Goal: Check status: Check status

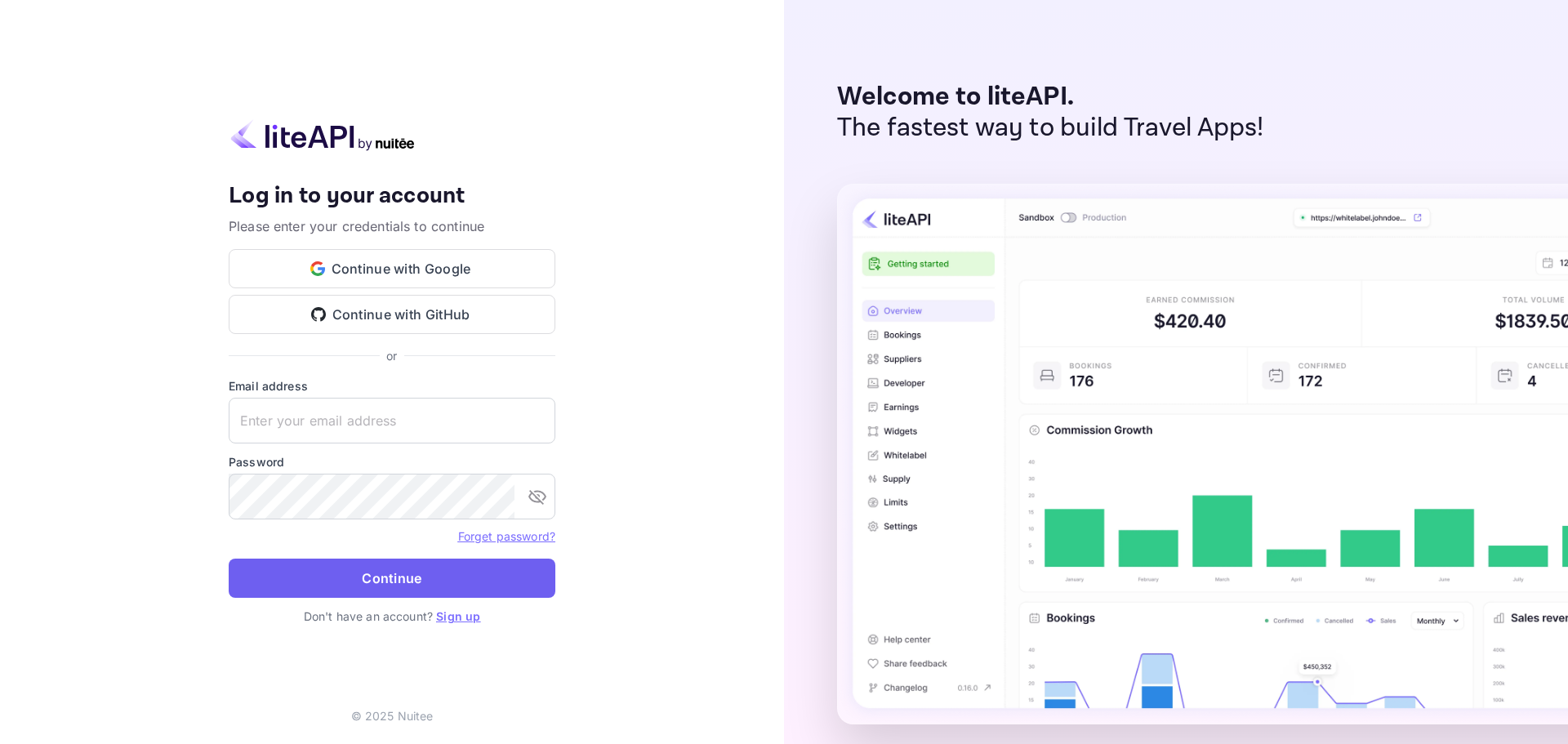
type input "[PERSON_NAME][EMAIL_ADDRESS][DOMAIN_NAME]"
click at [385, 572] on button "Continue" at bounding box center [392, 578] width 327 height 39
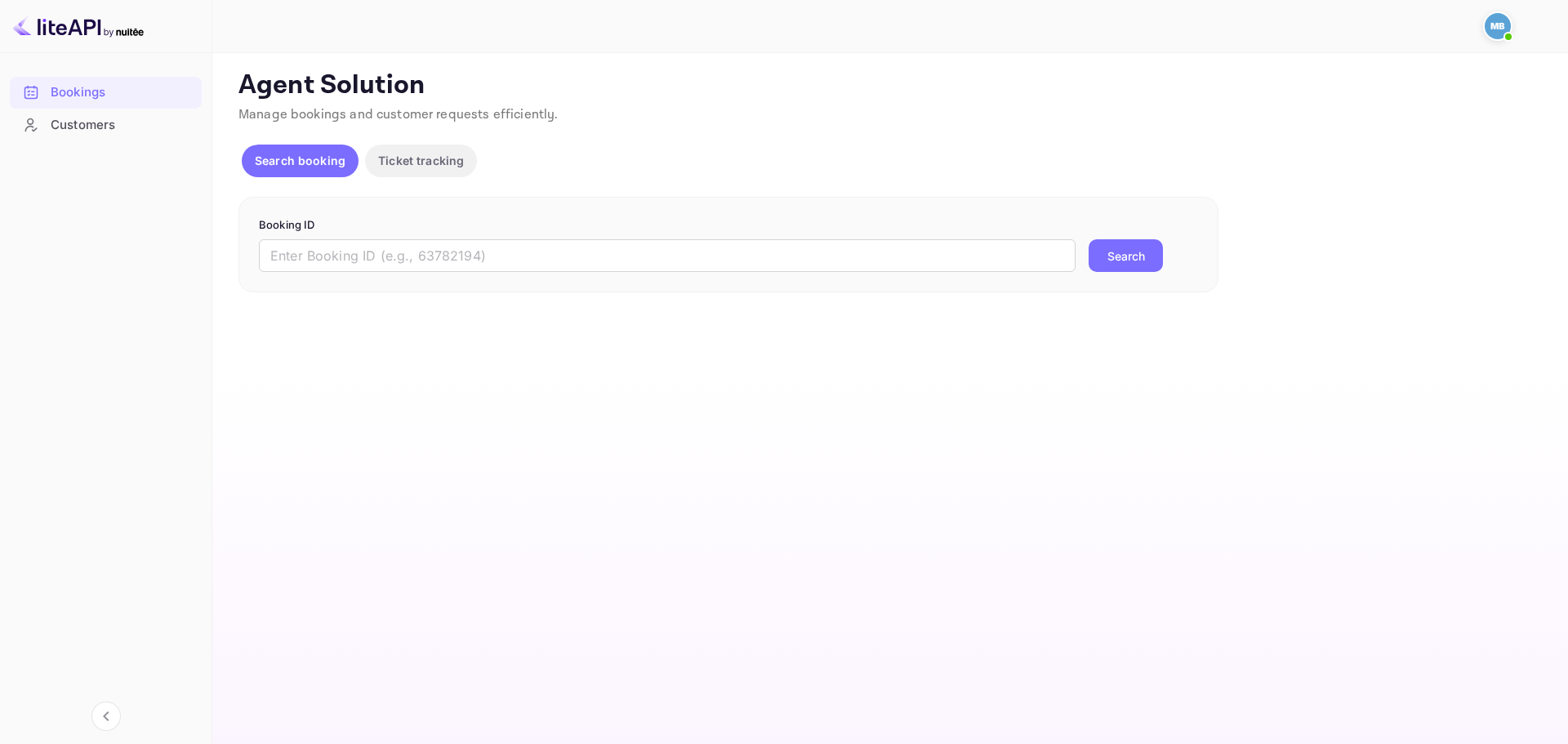
click at [726, 273] on div "Booking ID ​ Search" at bounding box center [728, 244] width 980 height 97
click at [726, 257] on input "text" at bounding box center [667, 256] width 817 height 33
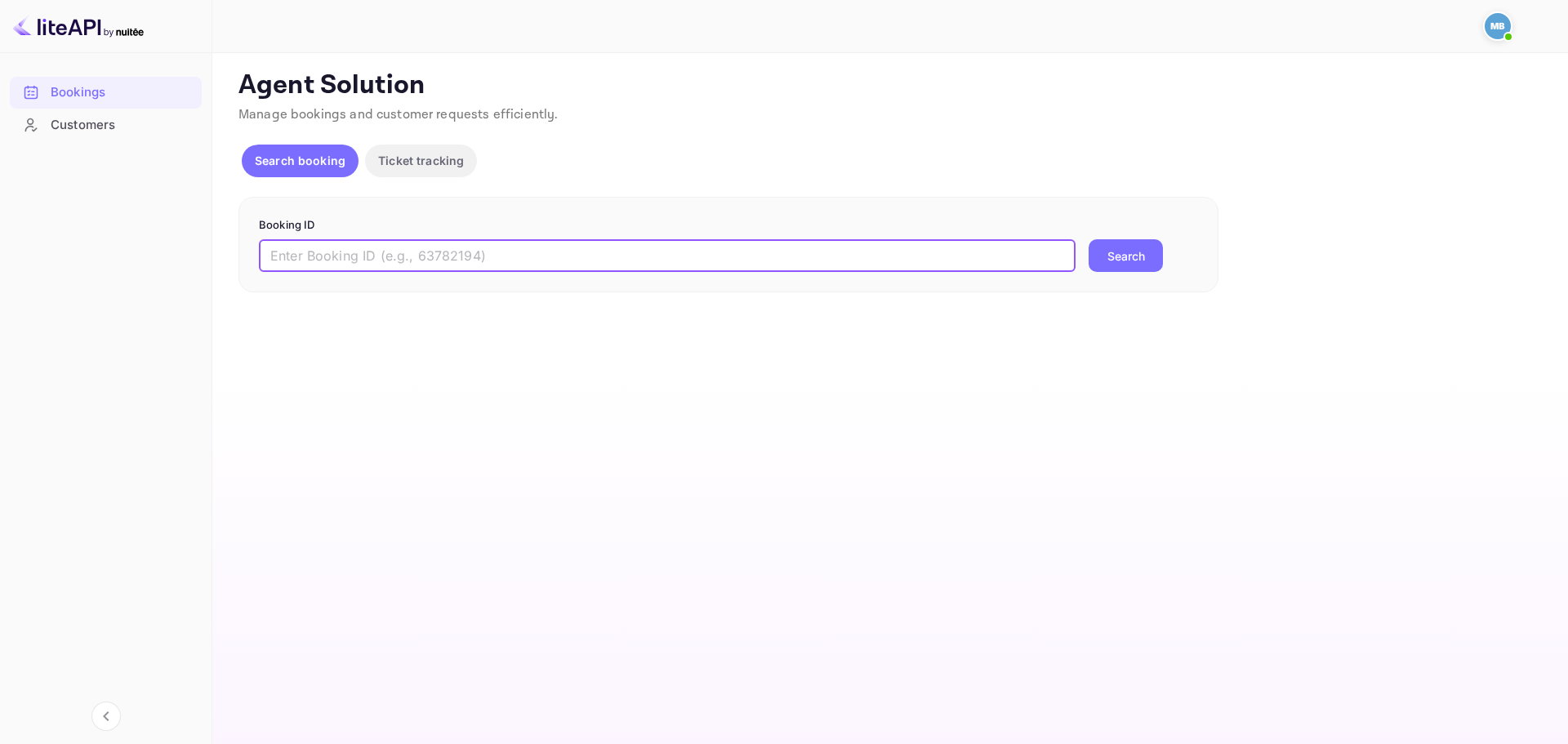
paste input "ItzAoiZkS"
type input "ItzAoiZkS"
click at [1153, 253] on button "Search" at bounding box center [1126, 256] width 75 height 33
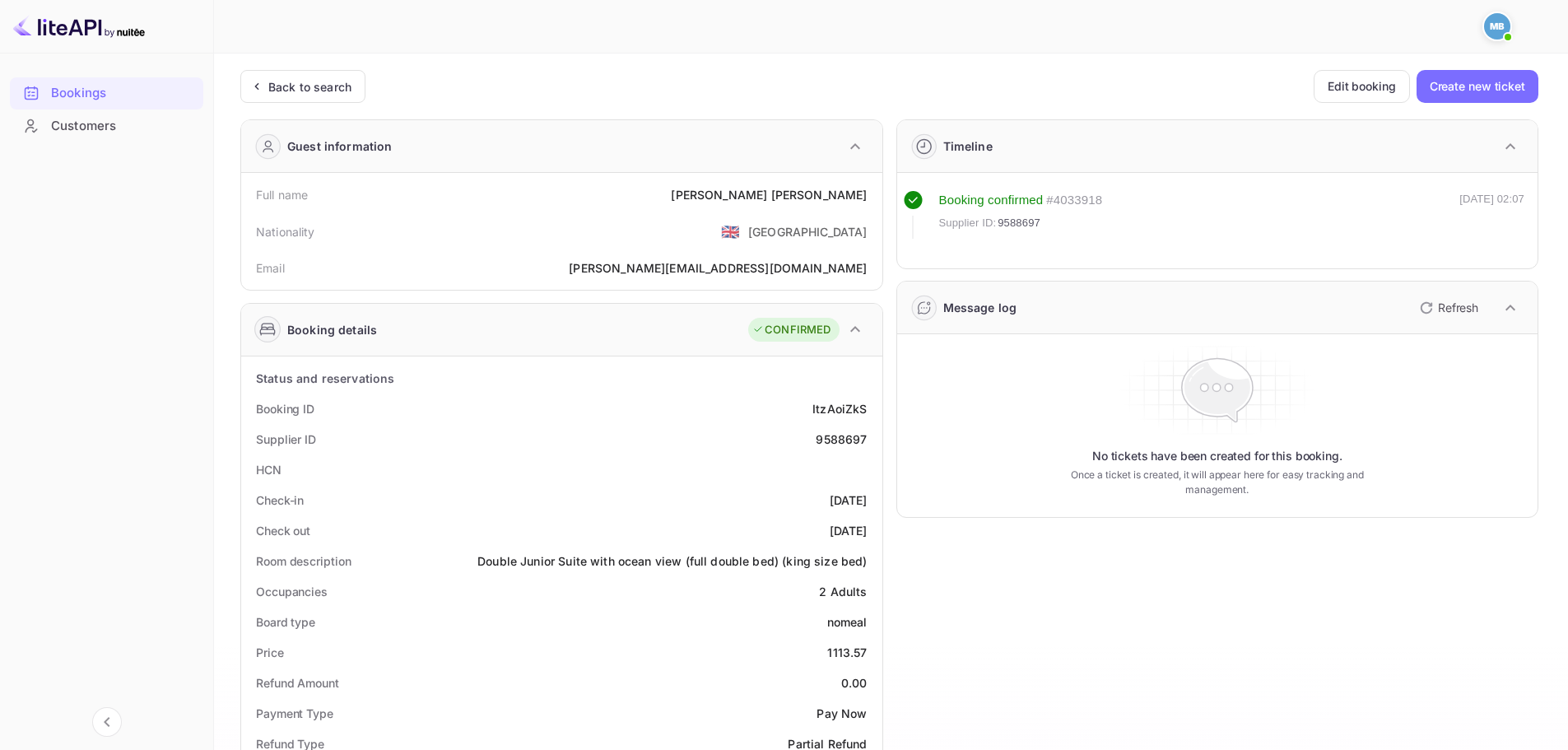
click at [845, 438] on div "9588697" at bounding box center [841, 440] width 51 height 17
click at [846, 438] on div "9588697" at bounding box center [841, 440] width 51 height 17
copy div "9588697"
